Goal: Complete application form

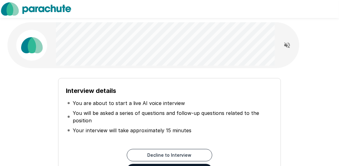
click at [289, 47] on icon "Read questions aloud" at bounding box center [286, 45] width 7 height 7
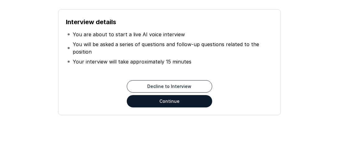
scroll to position [69, 0]
click at [171, 104] on button "Continue" at bounding box center [169, 101] width 85 height 12
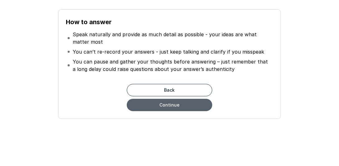
click at [199, 105] on button "Continue" at bounding box center [169, 105] width 85 height 12
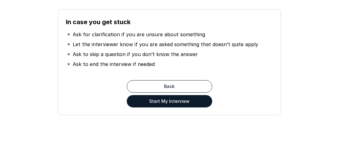
click at [192, 105] on button "Start My Interview" at bounding box center [169, 101] width 85 height 12
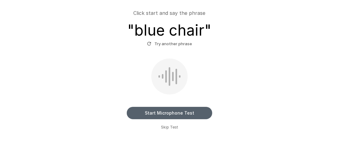
click at [166, 115] on button "Start Microphone Test" at bounding box center [169, 113] width 85 height 12
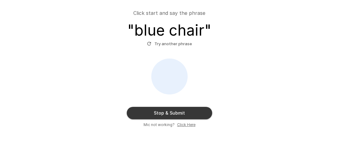
click at [166, 115] on button "Stop & Submit" at bounding box center [169, 113] width 85 height 12
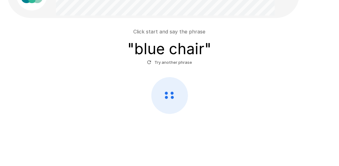
scroll to position [50, 0]
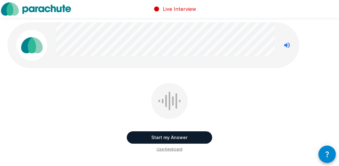
click at [174, 136] on button "Start my Answer" at bounding box center [169, 138] width 85 height 12
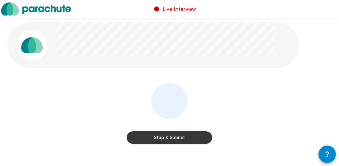
drag, startPoint x: 174, startPoint y: 136, endPoint x: 172, endPoint y: 139, distance: 4.2
click at [172, 139] on button "Stop & Submit" at bounding box center [169, 138] width 85 height 12
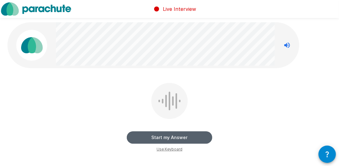
click at [196, 138] on button "Start my Answer" at bounding box center [169, 138] width 85 height 12
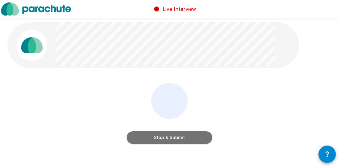
click at [196, 138] on button "Stop & Submit" at bounding box center [169, 138] width 85 height 12
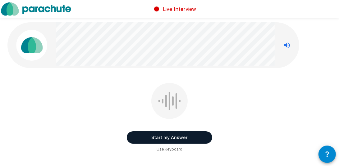
click at [196, 138] on button "Start my Answer" at bounding box center [169, 138] width 85 height 12
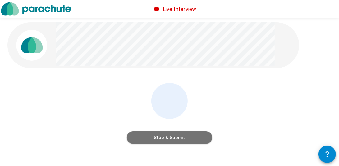
click at [196, 138] on button "Stop & Submit" at bounding box center [169, 138] width 85 height 12
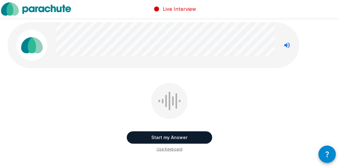
click at [186, 138] on button "Start my Answer" at bounding box center [169, 138] width 85 height 12
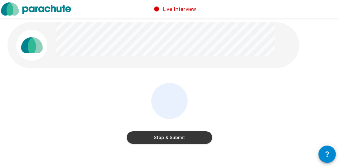
click at [169, 137] on button "Stop & Submit" at bounding box center [169, 138] width 85 height 12
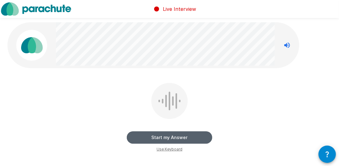
click at [169, 136] on button "Start my Answer" at bounding box center [169, 138] width 85 height 12
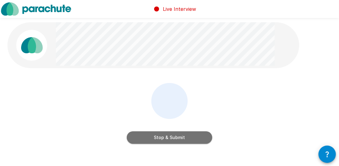
click at [169, 136] on button "Stop & Submit" at bounding box center [169, 138] width 85 height 12
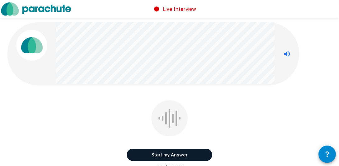
click at [164, 154] on button "Start my Answer" at bounding box center [169, 155] width 85 height 12
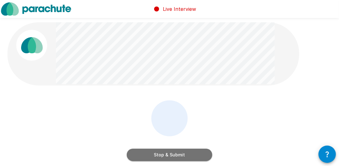
click at [164, 154] on button "Stop & Submit" at bounding box center [169, 155] width 85 height 12
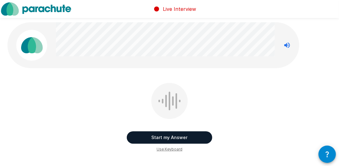
click at [169, 137] on button "Start my Answer" at bounding box center [169, 138] width 85 height 12
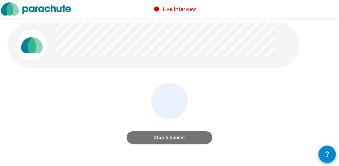
click at [189, 139] on button "Stop & Submit" at bounding box center [169, 138] width 85 height 12
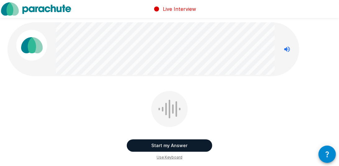
drag, startPoint x: 186, startPoint y: 147, endPoint x: 167, endPoint y: 146, distance: 19.6
click at [167, 146] on button "Start my Answer" at bounding box center [169, 146] width 85 height 12
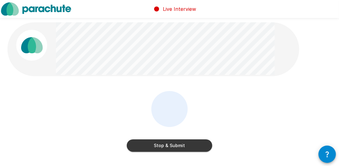
click at [186, 145] on button "Stop & Submit" at bounding box center [169, 146] width 85 height 12
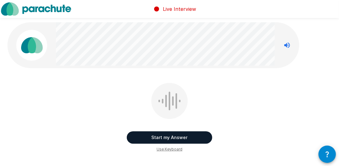
click at [181, 137] on button "Start my Answer" at bounding box center [169, 138] width 85 height 12
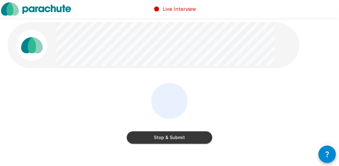
click at [190, 137] on button "Stop & Submit" at bounding box center [169, 138] width 85 height 12
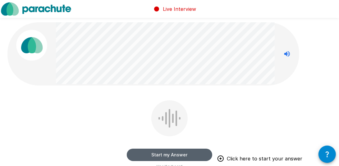
click at [172, 156] on button "Start my Answer" at bounding box center [169, 155] width 85 height 12
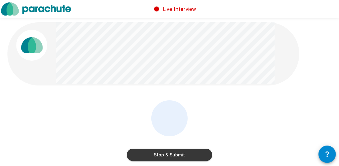
click at [182, 152] on button "Stop & Submit" at bounding box center [169, 155] width 85 height 12
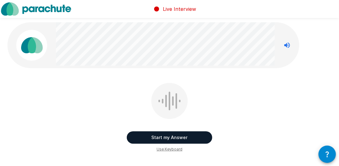
click at [173, 137] on button "Start my Answer" at bounding box center [169, 138] width 85 height 12
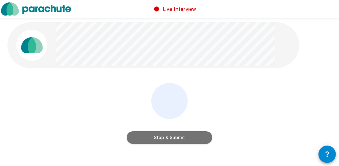
click at [187, 135] on button "Stop & Submit" at bounding box center [169, 138] width 85 height 12
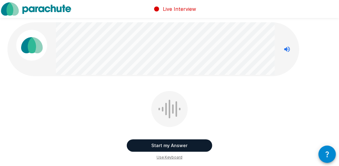
click at [168, 145] on button "Start my Answer" at bounding box center [169, 146] width 85 height 12
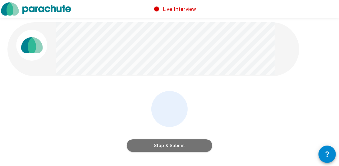
click at [189, 144] on button "Stop & Submit" at bounding box center [169, 146] width 85 height 12
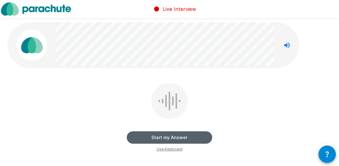
click at [200, 138] on button "Start my Answer" at bounding box center [169, 138] width 85 height 12
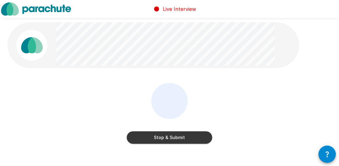
click at [182, 139] on button "Stop & Submit" at bounding box center [169, 138] width 85 height 12
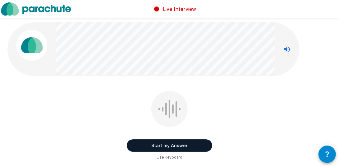
click at [174, 151] on button "Start my Answer" at bounding box center [169, 146] width 85 height 12
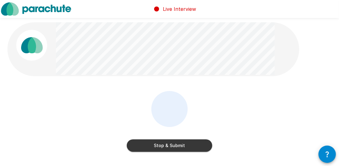
click at [186, 147] on button "Stop & Submit" at bounding box center [169, 146] width 85 height 12
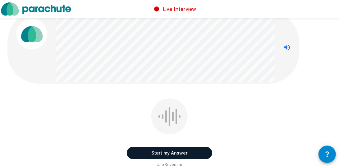
scroll to position [11, 0]
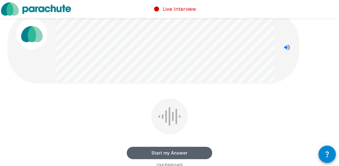
click at [179, 154] on button "Start my Answer" at bounding box center [169, 153] width 85 height 12
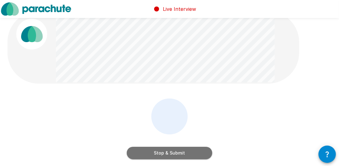
click at [183, 151] on button "Stop & Submit" at bounding box center [169, 153] width 85 height 12
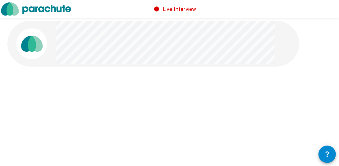
scroll to position [0, 0]
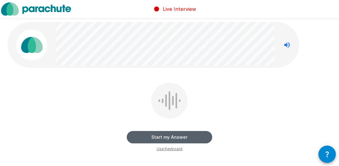
click at [193, 137] on button "Start my Answer" at bounding box center [169, 137] width 85 height 12
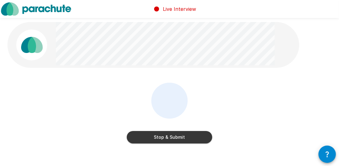
click at [177, 139] on button "Stop & Submit" at bounding box center [169, 137] width 85 height 12
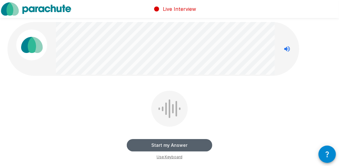
click at [178, 146] on button "Start my Answer" at bounding box center [169, 145] width 85 height 12
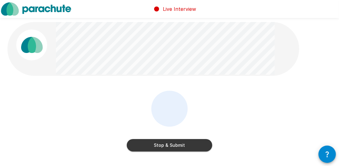
click at [178, 146] on button "Stop & Submit" at bounding box center [169, 145] width 85 height 12
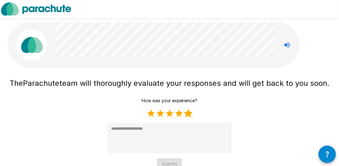
click at [187, 114] on label "5 Stars" at bounding box center [187, 113] width 9 height 9
type textarea "*"
click at [166, 162] on button "Submit" at bounding box center [169, 164] width 25 height 11
